Goal: Task Accomplishment & Management: Complete application form

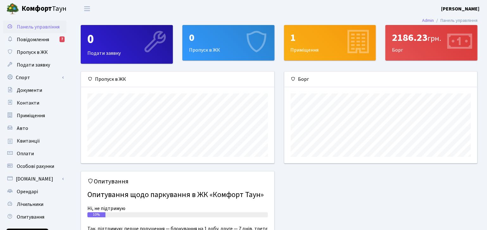
scroll to position [91, 193]
click at [32, 51] on span "Пропуск в ЖК" at bounding box center [32, 52] width 31 height 7
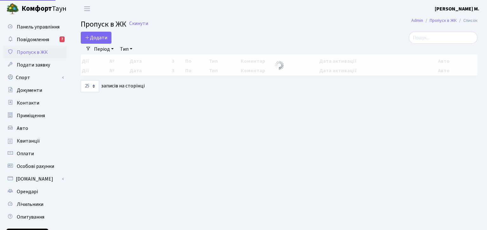
select select "25"
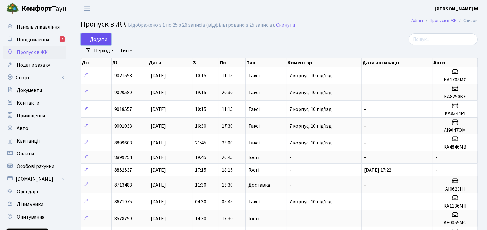
click at [107, 41] on link "Додати" at bounding box center [96, 39] width 31 height 12
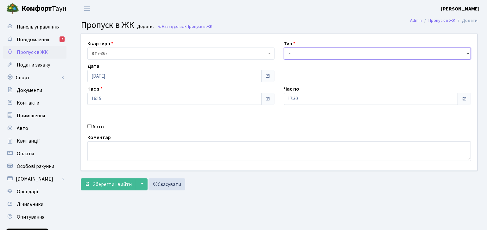
click at [324, 54] on select "- Доставка Таксі Гості Сервіс" at bounding box center [377, 54] width 187 height 12
select select "2"
click at [284, 48] on select "- Доставка Таксі Гості Сервіс" at bounding box center [377, 54] width 187 height 12
click at [89, 127] on input "Авто" at bounding box center [89, 126] width 4 height 4
checkbox input "true"
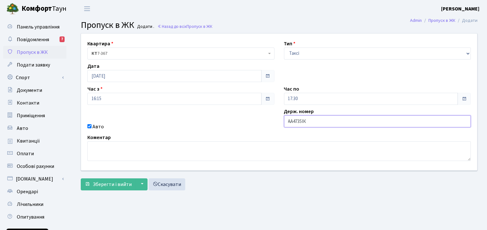
type input "АА4735ІК"
click at [465, 95] on span at bounding box center [464, 99] width 13 height 12
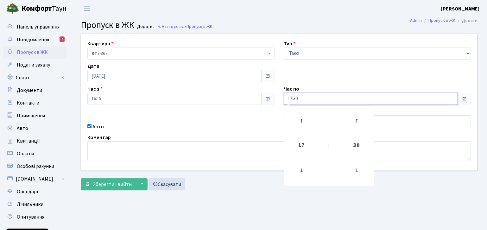
click at [310, 97] on input "17:30" at bounding box center [371, 99] width 174 height 12
click at [367, 95] on input "17:30" at bounding box center [371, 99] width 174 height 12
click at [388, 123] on input "АА4735ІК" at bounding box center [377, 121] width 187 height 12
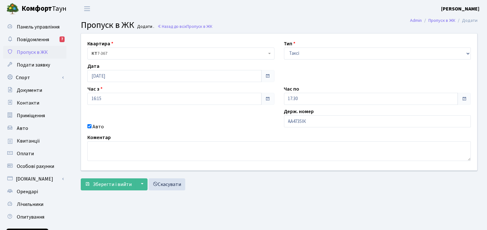
click at [122, 177] on form "Квартира <b>КТ</b>&nbsp;&nbsp;&nbsp;&nbsp;7-367 КТ 7-367 Тип - Доставка Таксі Г…" at bounding box center [279, 111] width 397 height 157
click at [121, 183] on span "Зберегти і вийти" at bounding box center [112, 184] width 39 height 7
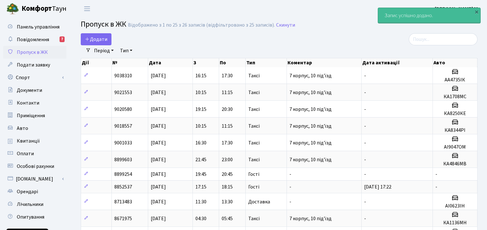
select select "25"
